Goal: Find contact information: Find contact information

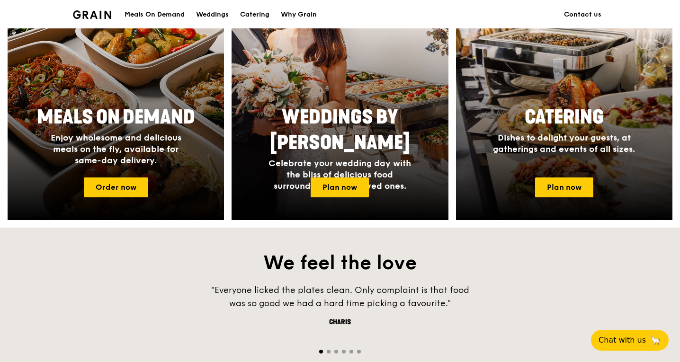
scroll to position [426, 0]
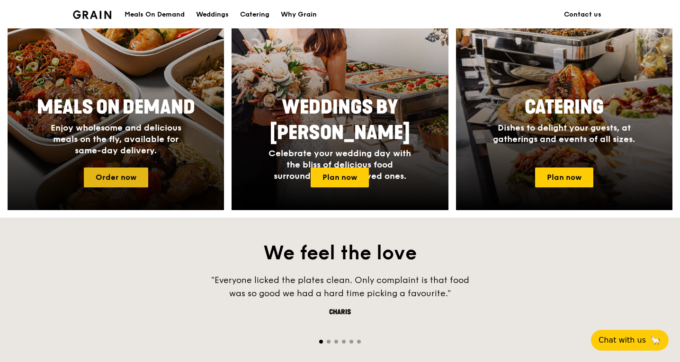
click at [110, 176] on link "Order now" at bounding box center [116, 178] width 64 height 20
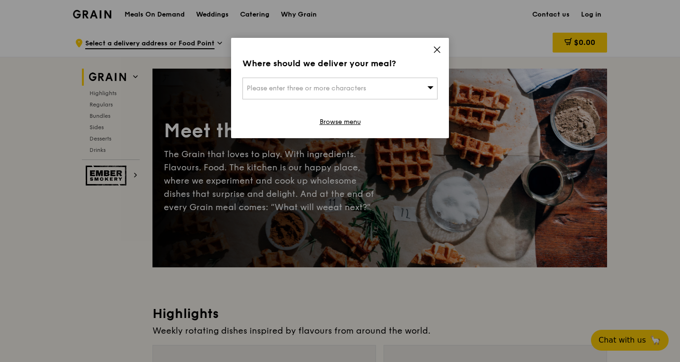
click at [411, 84] on div "Please enter three or more characters" at bounding box center [339, 89] width 195 height 22
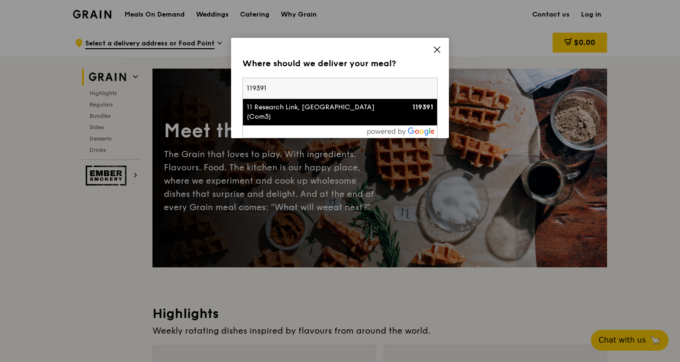
type input "119391"
click at [358, 121] on div "11 Research Link, [GEOGRAPHIC_DATA] (Com3)" at bounding box center [317, 112] width 140 height 19
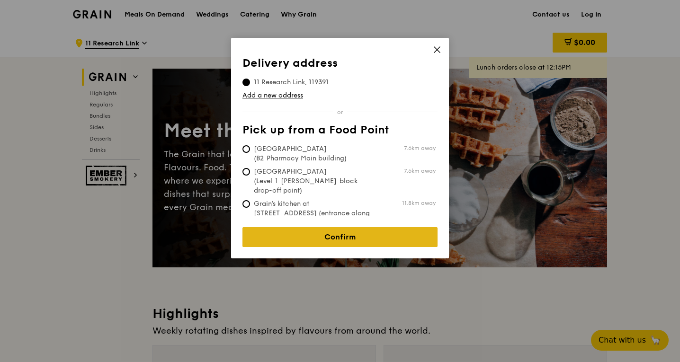
click at [337, 232] on link "Confirm" at bounding box center [339, 237] width 195 height 20
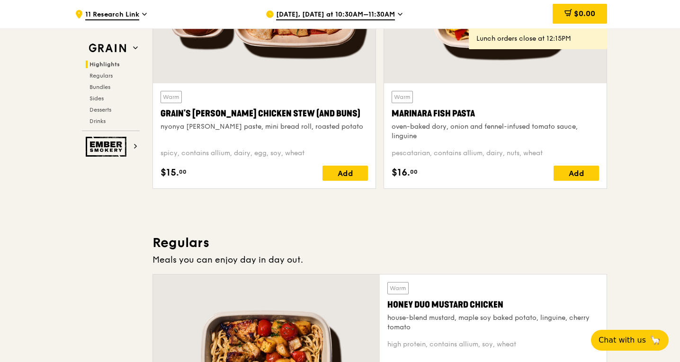
scroll to position [616, 0]
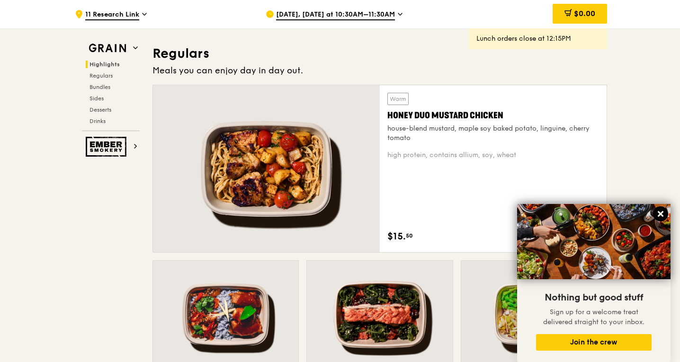
click at [665, 210] on button at bounding box center [660, 213] width 15 height 15
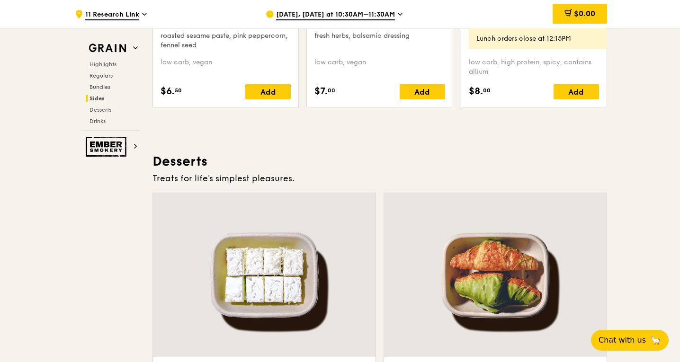
scroll to position [2745, 0]
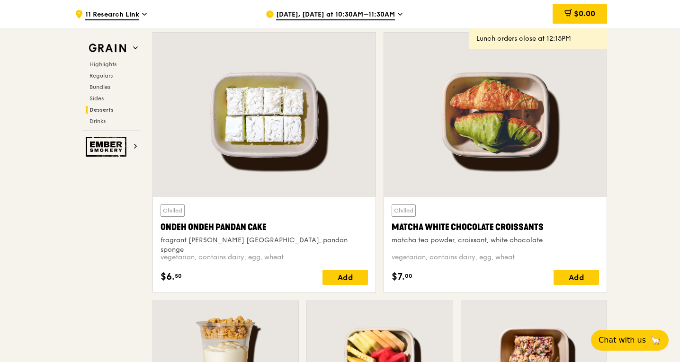
click at [375, 7] on div "[DATE], [DATE] at 10:30AM–11:30AM" at bounding box center [354, 14] width 176 height 28
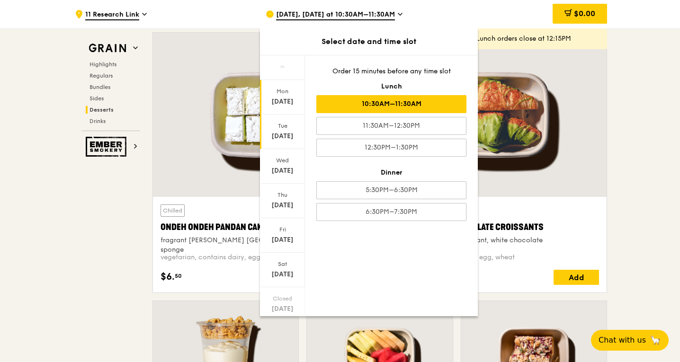
click at [287, 134] on div "[DATE]" at bounding box center [282, 136] width 42 height 9
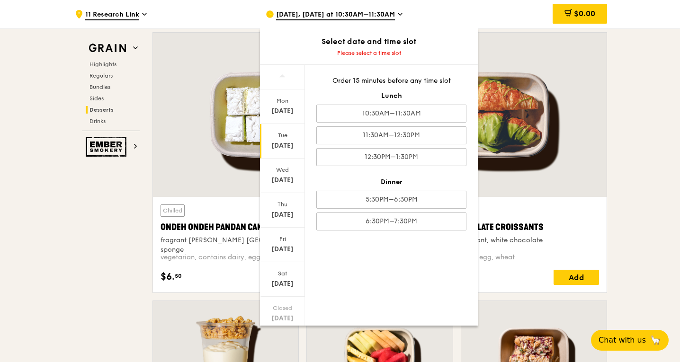
click at [382, 89] on div "Order 15 minutes before any time slot Lunch 10:30AM–11:30AM 11:30AM–12:30PM 12:…" at bounding box center [391, 153] width 173 height 177
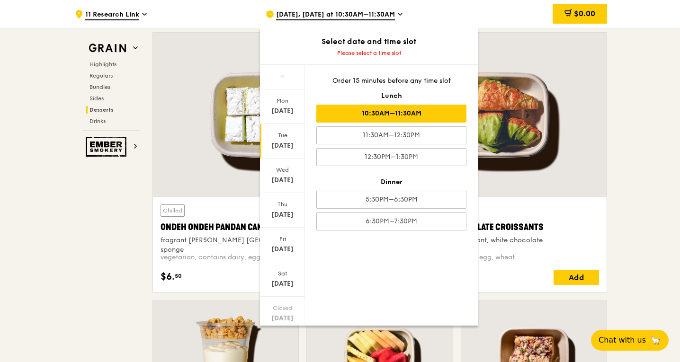
click at [414, 109] on div "10:30AM–11:30AM" at bounding box center [391, 114] width 150 height 18
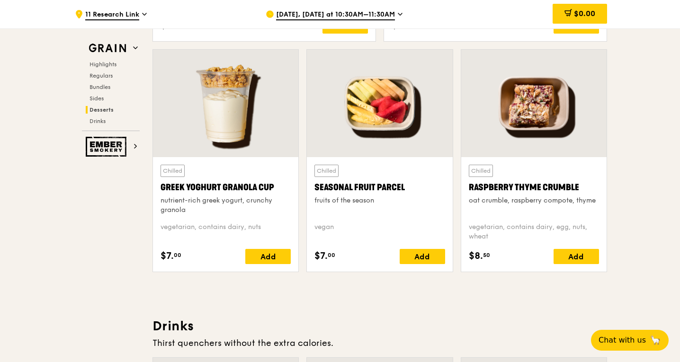
scroll to position [2934, 0]
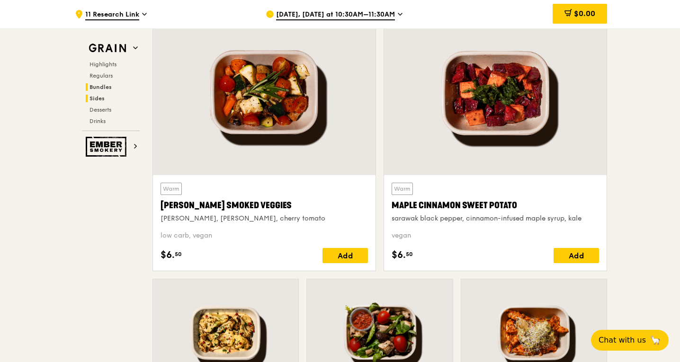
click at [97, 89] on span "Bundles" at bounding box center [100, 87] width 22 height 7
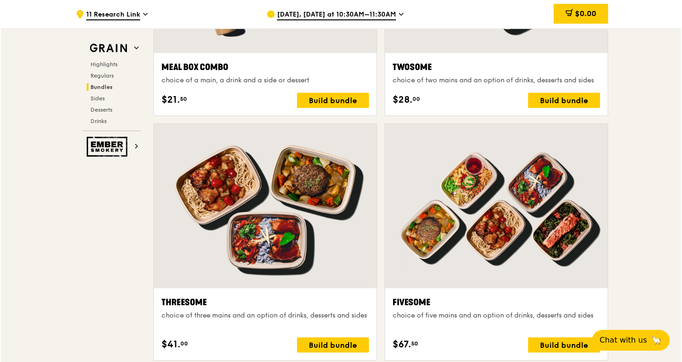
scroll to position [1600, 0]
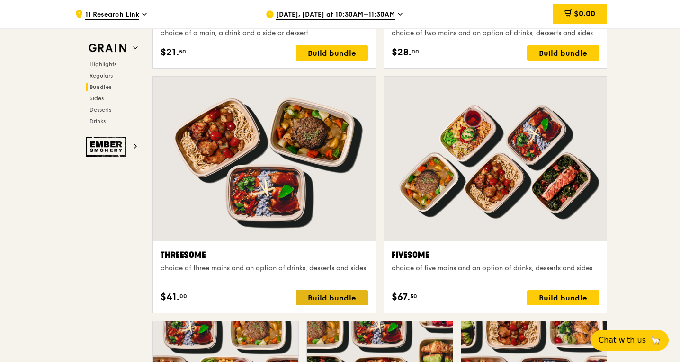
click at [324, 295] on div "Build bundle" at bounding box center [332, 297] width 72 height 15
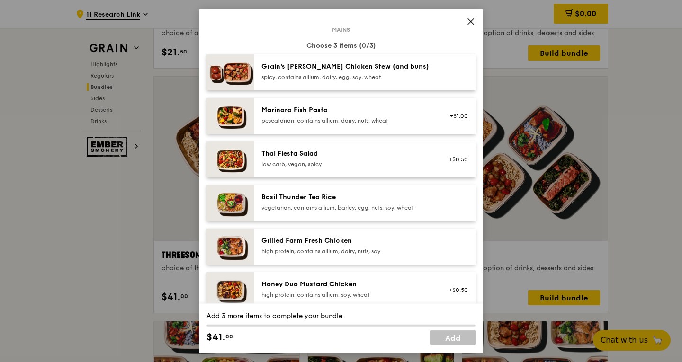
scroll to position [95, 0]
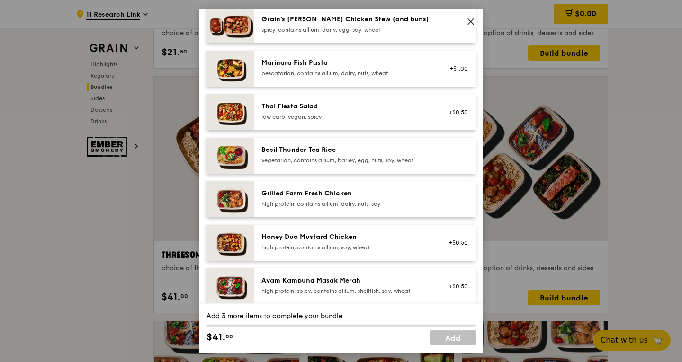
click at [361, 197] on div "Grilled Farm Fresh Chicken" at bounding box center [346, 192] width 170 height 9
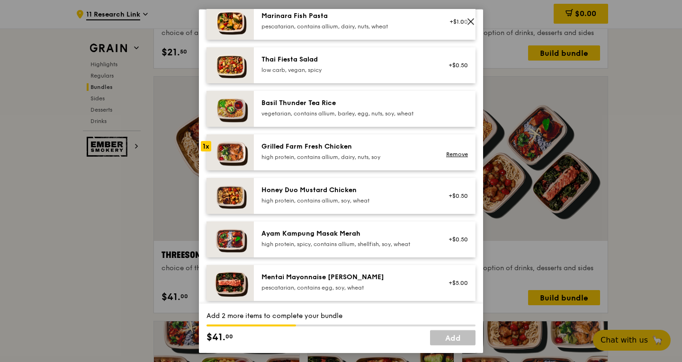
scroll to position [142, 0]
click at [310, 160] on div "high protein, contains allium, dairy, nuts, soy" at bounding box center [346, 156] width 170 height 8
click at [310, 159] on div "high protein, contains allium, dairy, nuts, soy" at bounding box center [346, 156] width 170 height 8
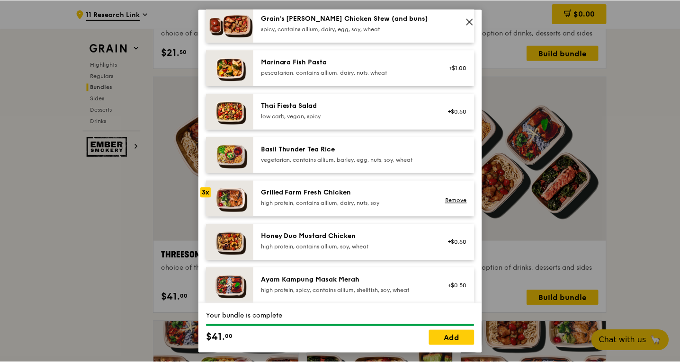
scroll to position [0, 0]
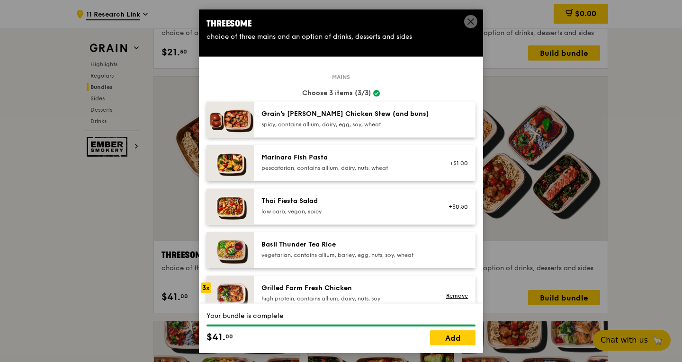
drag, startPoint x: 467, startPoint y: 18, endPoint x: 386, endPoint y: 53, distance: 87.9
click at [467, 18] on icon at bounding box center [470, 21] width 9 height 9
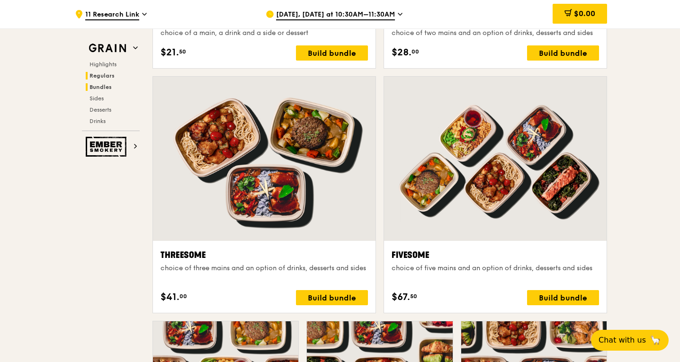
click at [98, 73] on span "Regulars" at bounding box center [101, 75] width 25 height 7
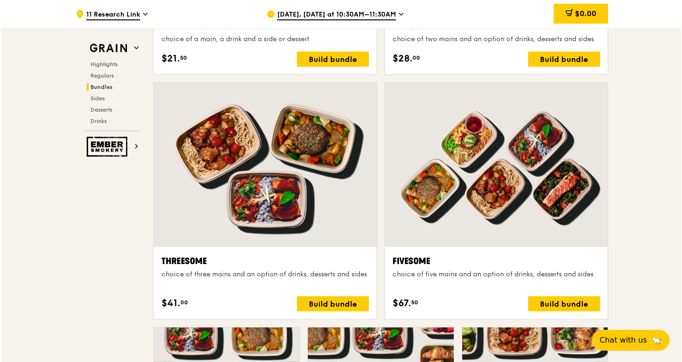
scroll to position [1617, 0]
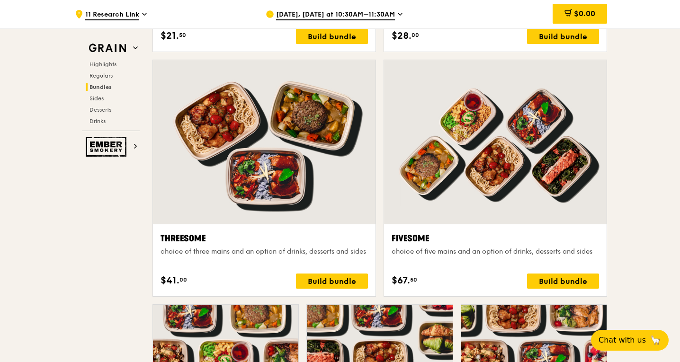
click at [441, 215] on div at bounding box center [495, 142] width 223 height 164
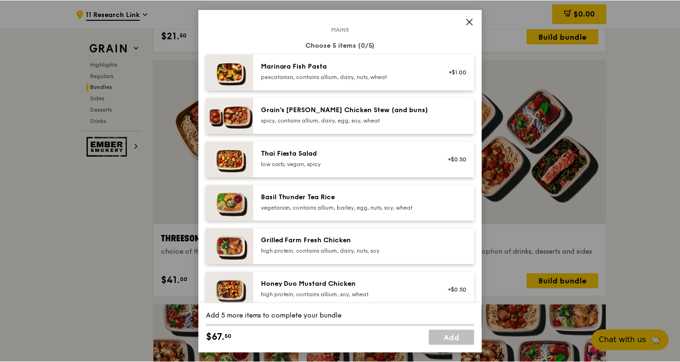
scroll to position [95, 0]
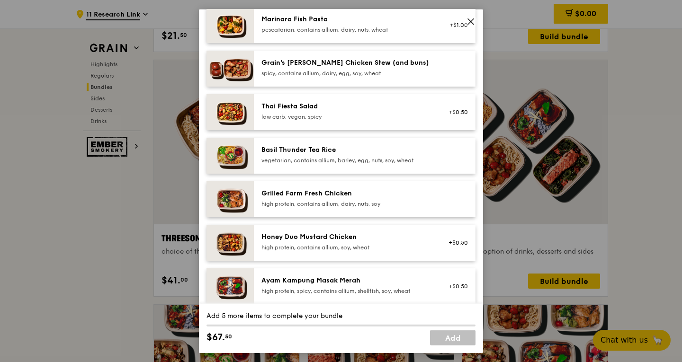
click at [475, 22] on span at bounding box center [470, 21] width 13 height 13
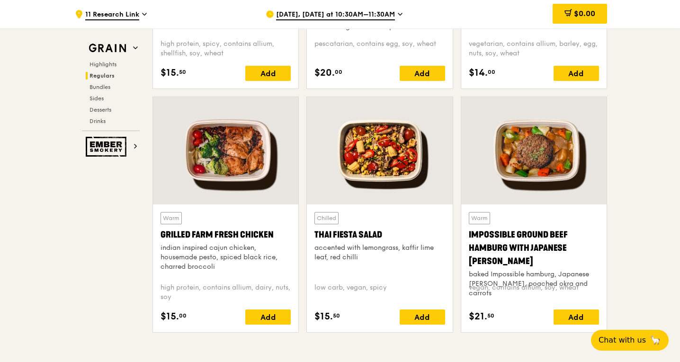
scroll to position [1042, 0]
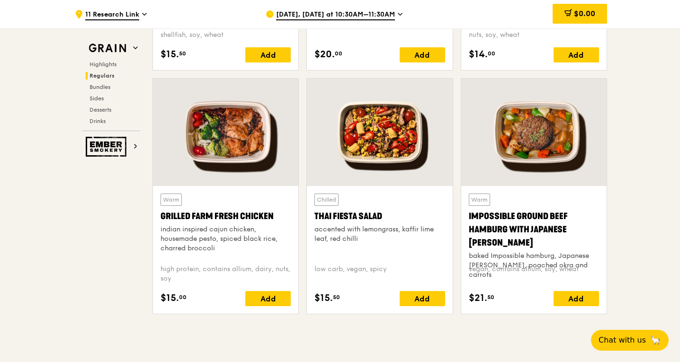
click at [258, 104] on div at bounding box center [225, 132] width 145 height 107
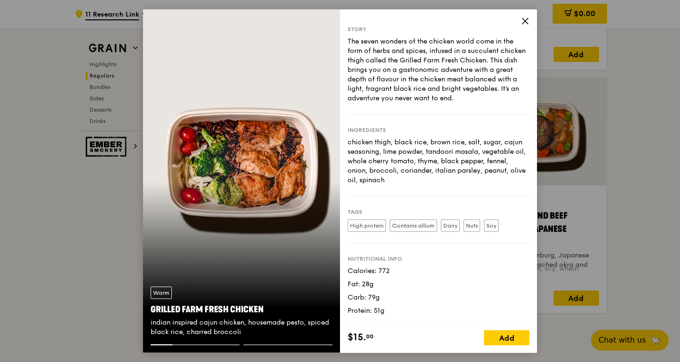
scroll to position [1231, 0]
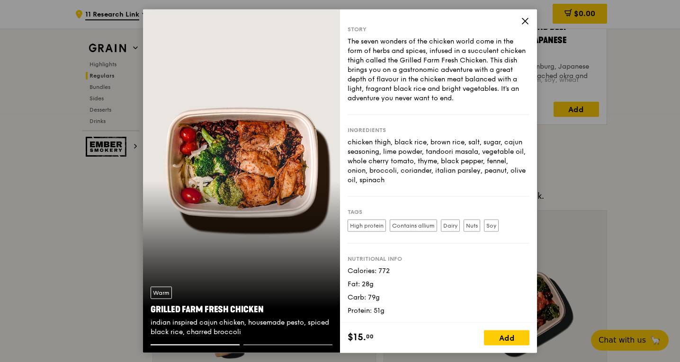
click at [523, 21] on icon at bounding box center [525, 21] width 9 height 9
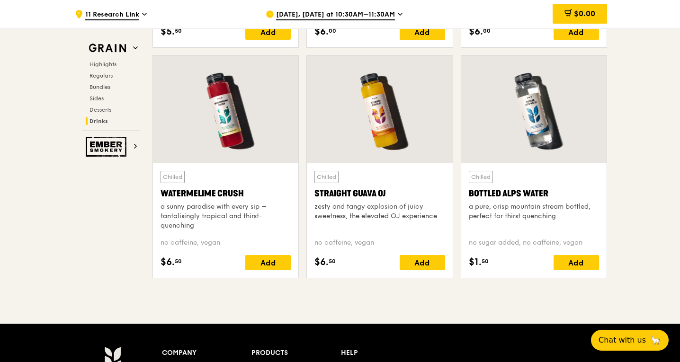
scroll to position [3982, 0]
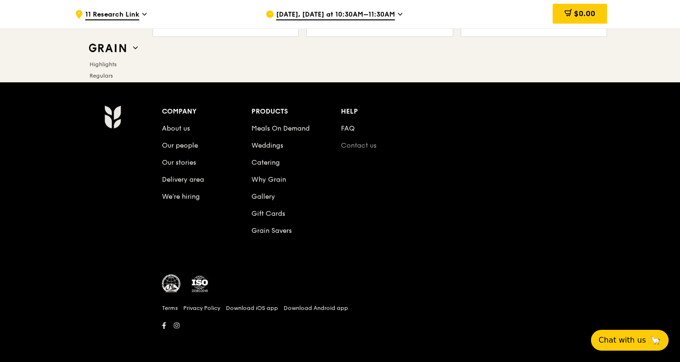
click at [358, 148] on link "Contact us" at bounding box center [359, 146] width 36 height 8
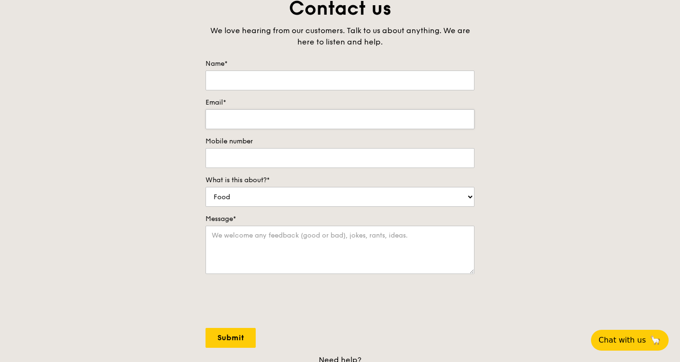
scroll to position [189, 0]
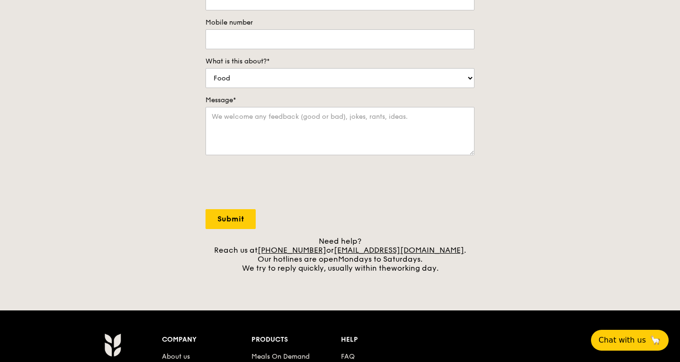
click at [413, 218] on form "Name* Email* Mobile number What is this about?* Food Service Billing/Payment Ca…" at bounding box center [340, 84] width 269 height 289
drag, startPoint x: 347, startPoint y: 249, endPoint x: 440, endPoint y: 251, distance: 93.8
click at [440, 251] on div "Need help? Reach us at [PHONE_NUMBER] or [EMAIL_ADDRESS][DOMAIN_NAME] . Our hot…" at bounding box center [340, 255] width 269 height 36
copy div "[EMAIL_ADDRESS][DOMAIN_NAME]"
